Goal: Task Accomplishment & Management: Manage account settings

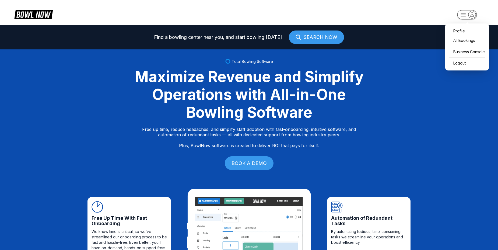
click at [465, 14] on rect "button" at bounding box center [468, 14] width 20 height 9
click at [462, 50] on div "Business Console" at bounding box center [467, 51] width 38 height 9
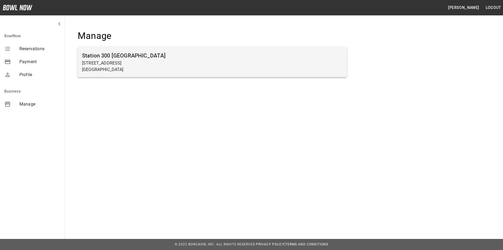
click at [168, 61] on p "[STREET_ADDRESS]" at bounding box center [212, 63] width 260 height 6
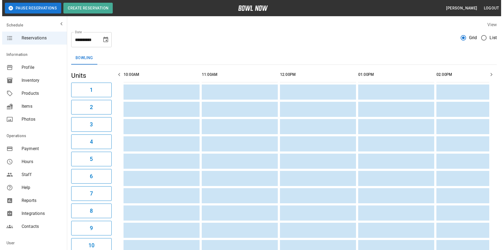
scroll to position [0, 391]
